Goal: Task Accomplishment & Management: Complete application form

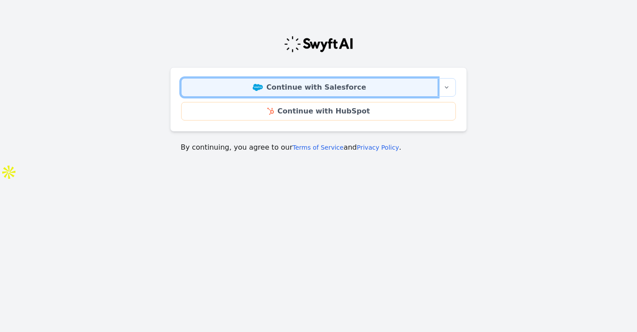
click at [297, 88] on link "Continue with Salesforce" at bounding box center [309, 87] width 257 height 19
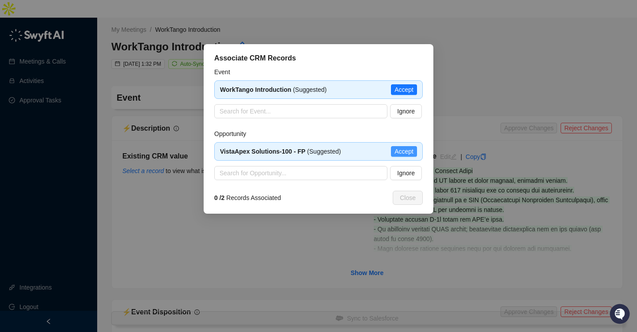
click at [408, 149] on span "Accept" at bounding box center [403, 152] width 19 height 10
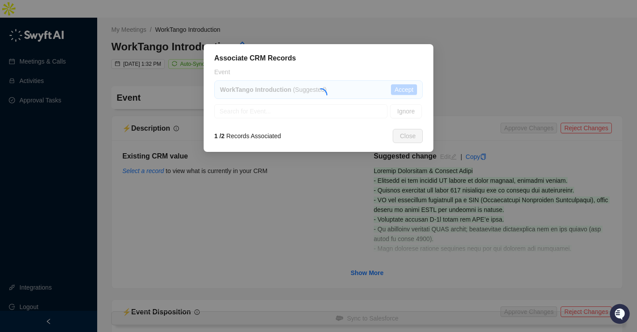
type textarea "**********"
type input "**********"
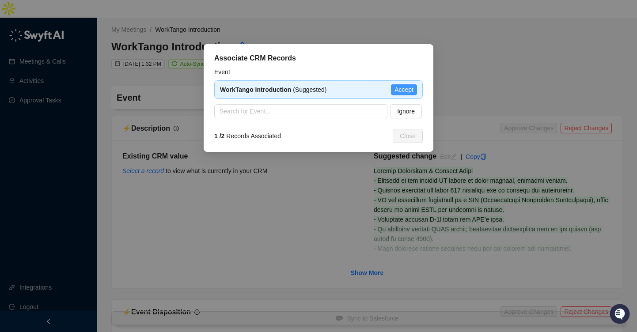
click at [402, 92] on span "Accept" at bounding box center [403, 90] width 19 height 10
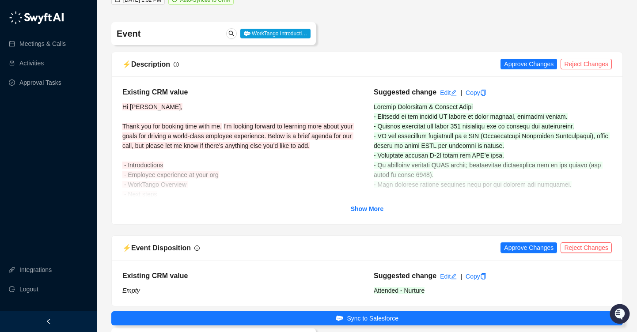
scroll to position [65, 0]
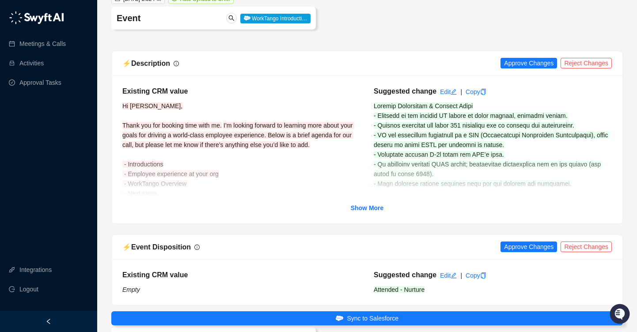
click at [515, 58] on div "⚡️ Description Approve Changes Reject Changes" at bounding box center [366, 63] width 489 height 11
click at [516, 58] on span "Approve Changes" at bounding box center [528, 63] width 49 height 10
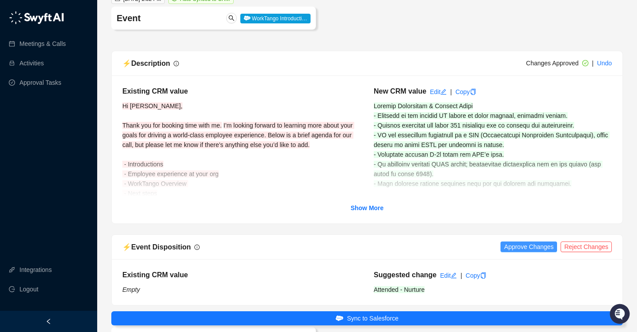
click at [519, 242] on span "Approve Changes" at bounding box center [528, 247] width 49 height 10
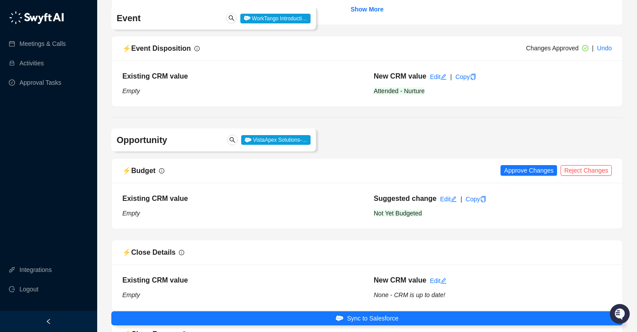
scroll to position [317, 0]
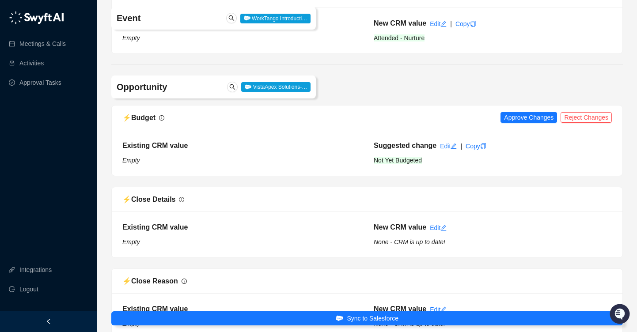
click at [526, 106] on div "⚡️ Budget Approve Changes Reject Changes" at bounding box center [367, 118] width 511 height 25
click at [524, 113] on span "Approve Changes" at bounding box center [528, 118] width 49 height 10
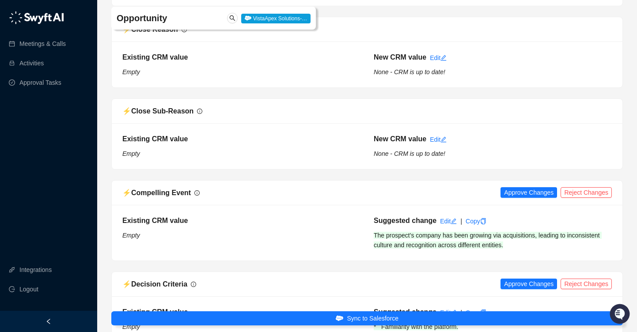
scroll to position [587, 0]
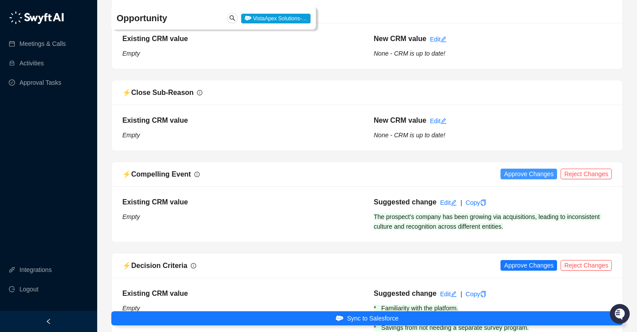
click at [514, 169] on span "Approve Changes" at bounding box center [528, 174] width 49 height 10
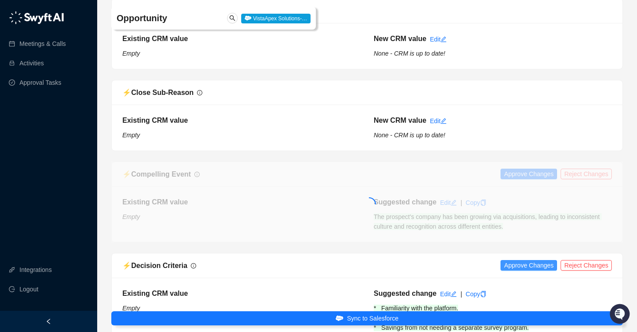
click at [519, 261] on span "Approve Changes" at bounding box center [528, 266] width 49 height 10
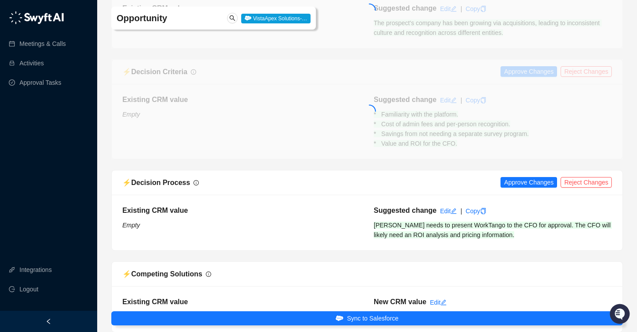
scroll to position [836, 0]
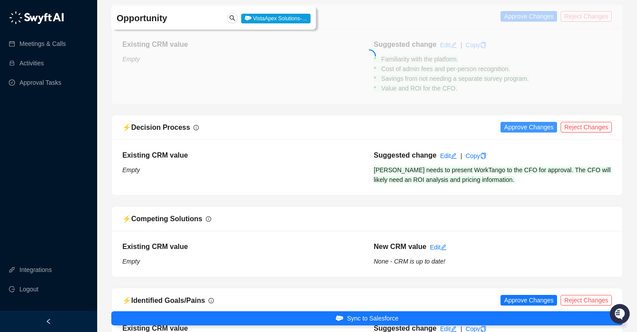
click at [536, 122] on span "Approve Changes" at bounding box center [528, 127] width 49 height 10
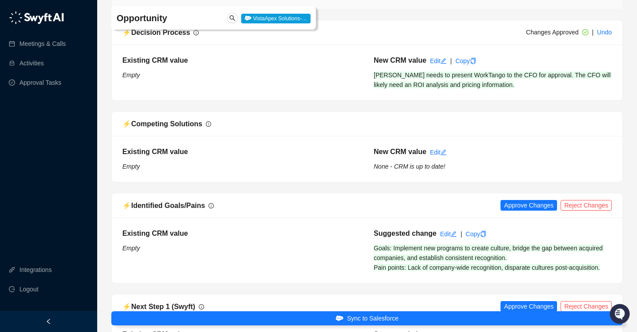
scroll to position [937, 0]
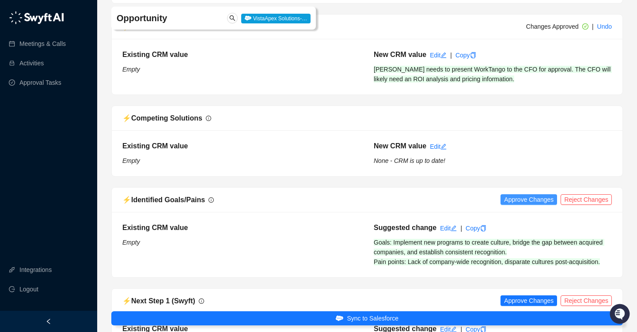
click at [528, 195] on span "Approve Changes" at bounding box center [528, 200] width 49 height 10
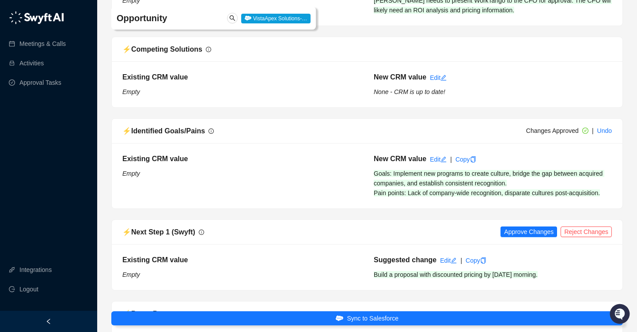
scroll to position [1117, 0]
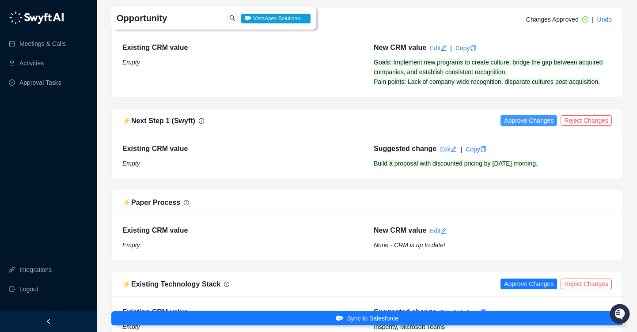
click at [531, 116] on span "Approve Changes" at bounding box center [528, 121] width 49 height 10
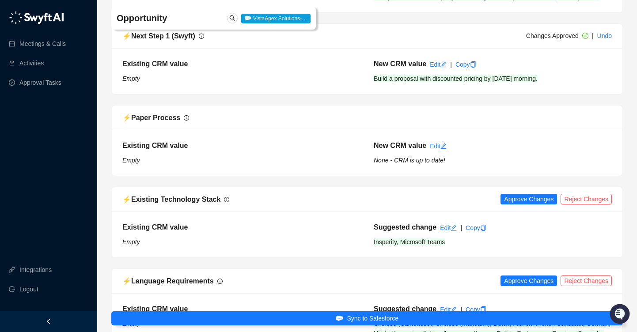
scroll to position [1203, 0]
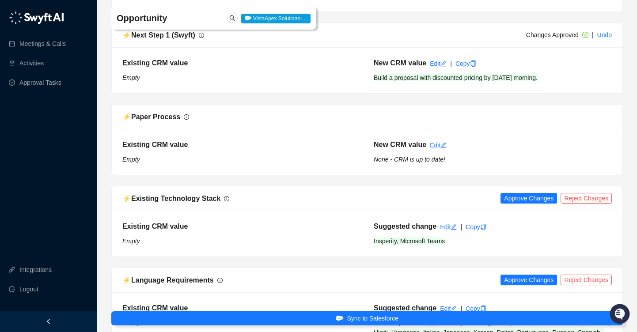
click at [445, 222] on div "Edit" at bounding box center [448, 227] width 17 height 10
click at [444, 224] on link "Edit" at bounding box center [448, 227] width 17 height 7
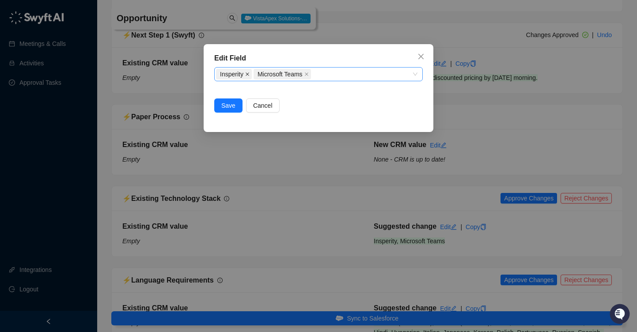
click at [248, 72] on icon "close" at bounding box center [247, 74] width 4 height 4
click at [231, 109] on span "Save" at bounding box center [228, 106] width 14 height 10
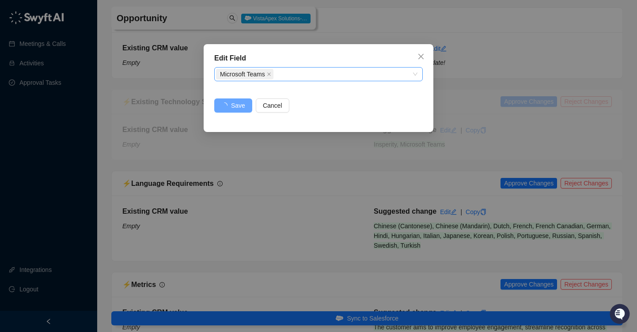
scroll to position [1307, 0]
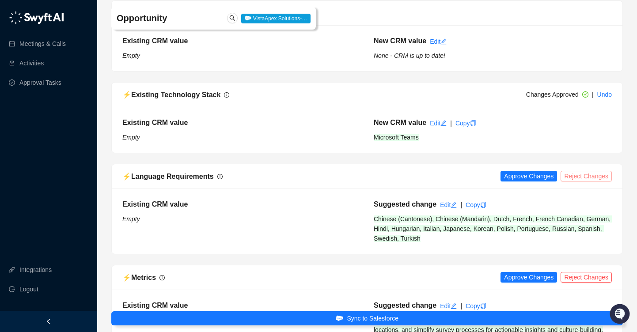
click at [587, 171] on span "Reject Changes" at bounding box center [586, 176] width 44 height 10
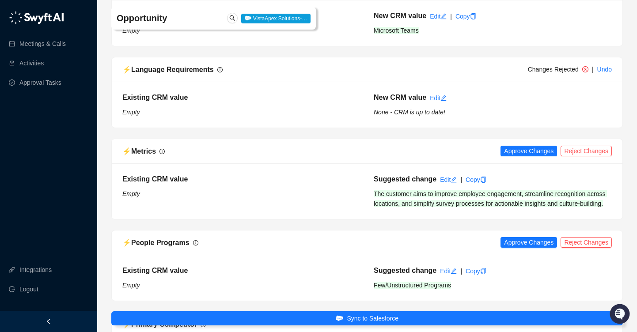
scroll to position [1416, 0]
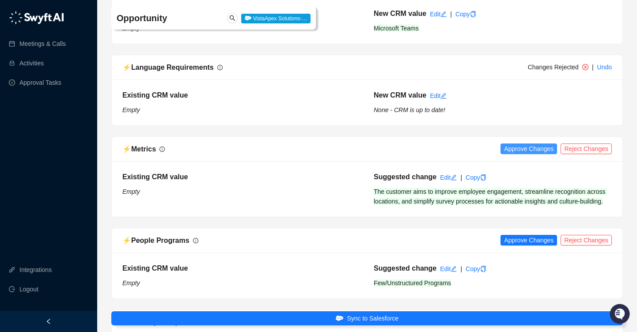
click at [517, 144] on span "Approve Changes" at bounding box center [528, 149] width 49 height 10
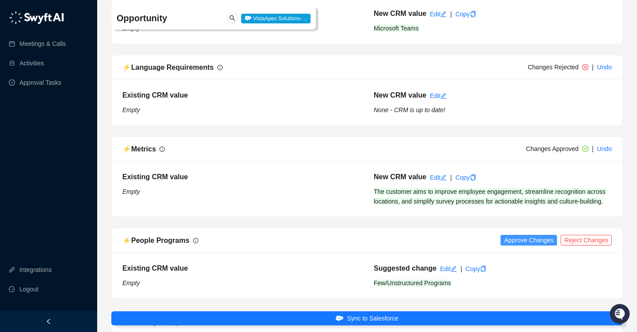
click at [512, 235] on span "Approve Changes" at bounding box center [528, 240] width 49 height 10
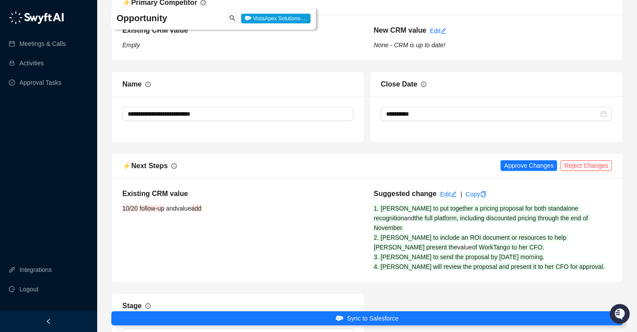
scroll to position [1736, 0]
click at [591, 160] on span "Reject Changes" at bounding box center [586, 165] width 44 height 10
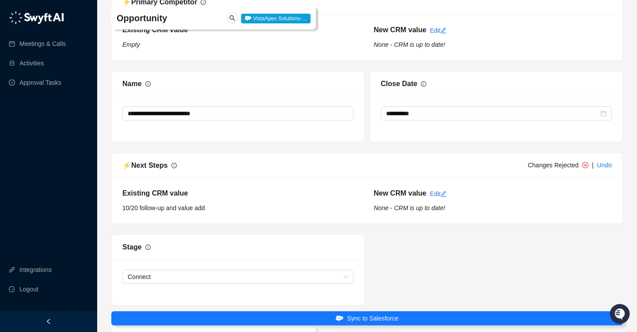
scroll to position [1989, 0]
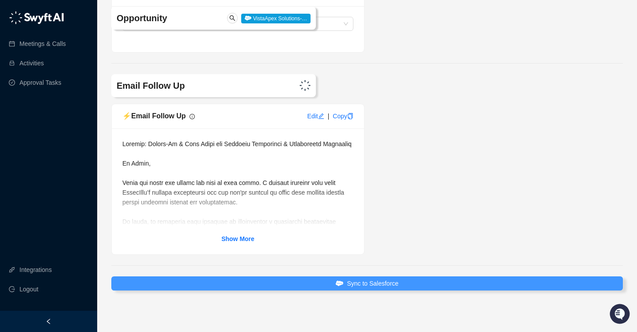
click at [403, 277] on button "Sync to Salesforce" at bounding box center [367, 284] width 512 height 14
